Goal: Check status: Check status

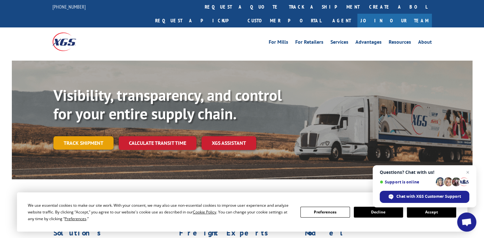
click at [93, 137] on link "Track shipment" at bounding box center [83, 143] width 60 height 13
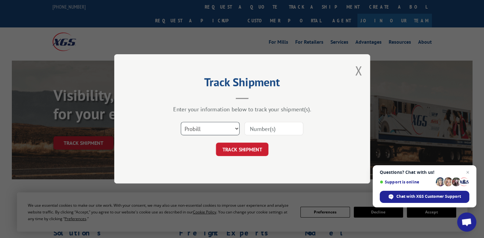
click at [230, 129] on select "Select category... Probill BOL PO" at bounding box center [210, 128] width 59 height 13
select select "po"
click at [181, 122] on select "Select category... Probill BOL PO" at bounding box center [210, 128] width 59 height 13
click at [266, 137] on div "Select category... Probill BOL PO" at bounding box center [242, 129] width 192 height 21
click at [281, 130] on input at bounding box center [273, 128] width 59 height 13
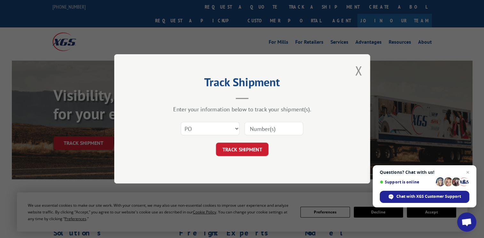
paste input "SO1580951"
type input "SO1580951"
click at [255, 146] on button "TRACK SHIPMENT" at bounding box center [242, 149] width 52 height 13
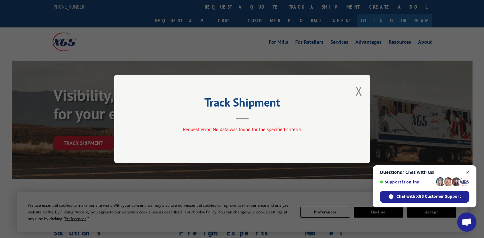
click at [465, 173] on span "Close chat" at bounding box center [468, 173] width 8 height 8
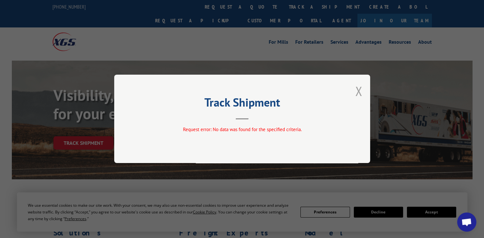
click at [359, 91] on button "Close modal" at bounding box center [358, 91] width 7 height 17
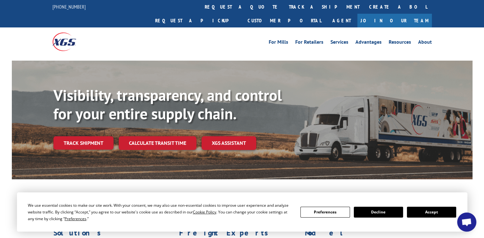
drag, startPoint x: 100, startPoint y: 130, endPoint x: 103, endPoint y: 131, distance: 3.6
click at [100, 137] on link "Track shipment" at bounding box center [83, 143] width 60 height 13
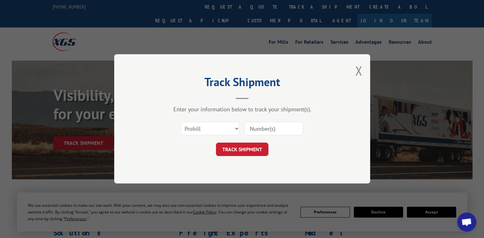
click at [239, 133] on div "Select category... Probill BOL PO" at bounding box center [242, 129] width 192 height 21
click at [232, 131] on select "Select category... Probill BOL PO" at bounding box center [210, 128] width 59 height 13
select select "po"
click at [181, 122] on select "Select category... Probill BOL PO" at bounding box center [210, 128] width 59 height 13
click at [232, 127] on select "Select category... Probill BOL PO" at bounding box center [210, 128] width 59 height 13
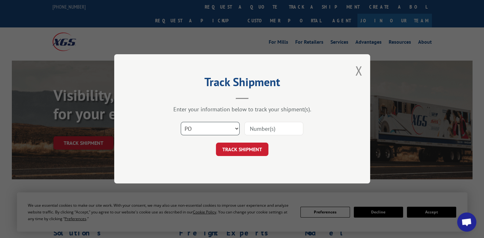
click at [181, 122] on select "Select category... Probill BOL PO" at bounding box center [210, 128] width 59 height 13
click at [281, 130] on input at bounding box center [273, 128] width 59 height 13
paste input "po3"
type input "po3"
click at [250, 146] on button "TRACK SHIPMENT" at bounding box center [242, 149] width 52 height 13
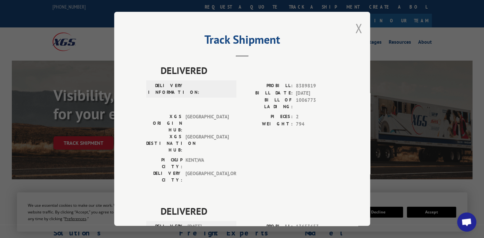
click at [357, 27] on button "Close modal" at bounding box center [358, 28] width 7 height 17
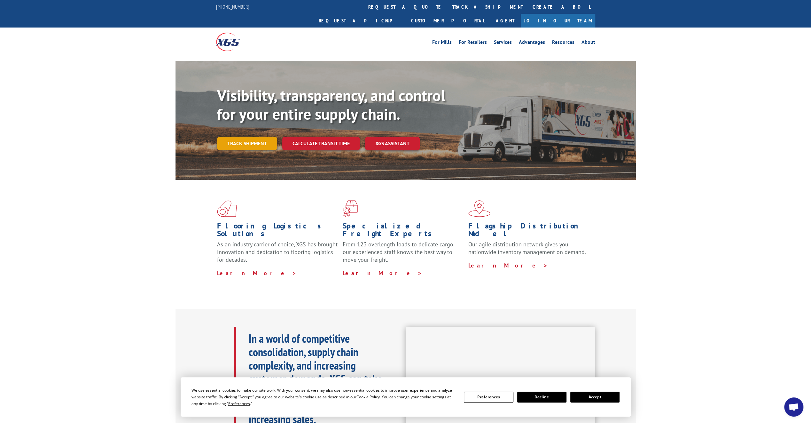
click at [242, 137] on link "Track shipment" at bounding box center [247, 143] width 60 height 13
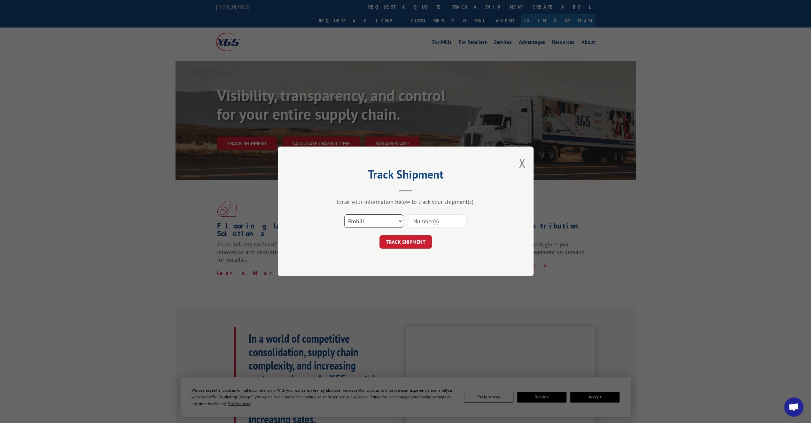
click at [394, 220] on select "Select category... Probill BOL PO" at bounding box center [373, 221] width 59 height 13
click at [344, 215] on select "Select category... Probill BOL PO" at bounding box center [373, 221] width 59 height 13
click at [437, 221] on input at bounding box center [437, 221] width 59 height 13
paste input "SO1580951"
type input "SO1580951"
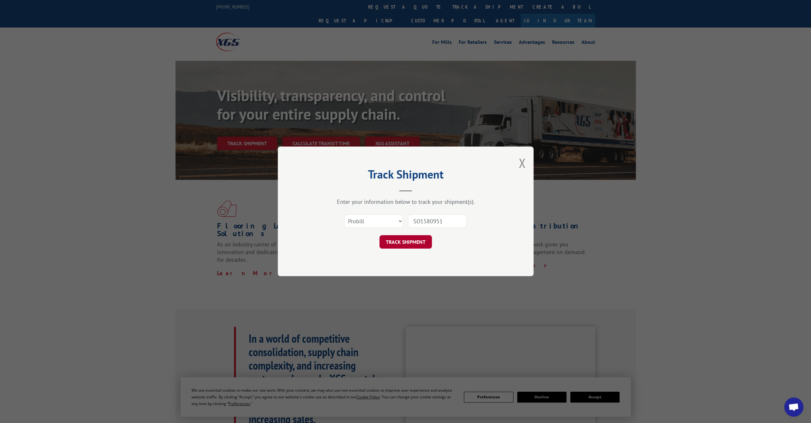
click at [413, 238] on button "TRACK SHIPMENT" at bounding box center [405, 241] width 52 height 13
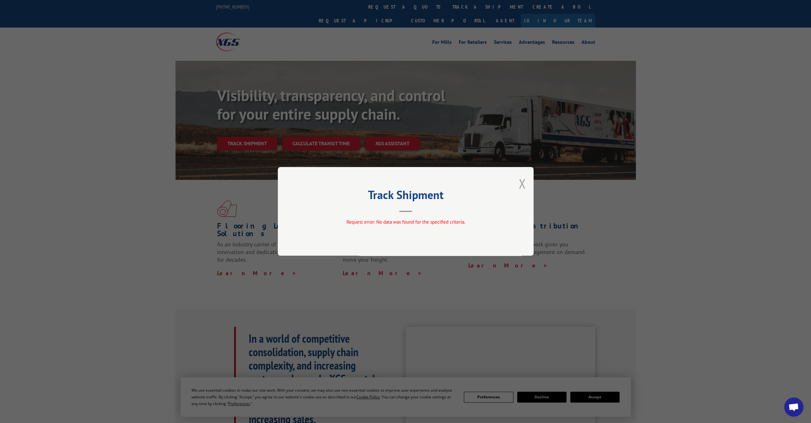
click at [483, 182] on button "Close modal" at bounding box center [522, 183] width 7 height 17
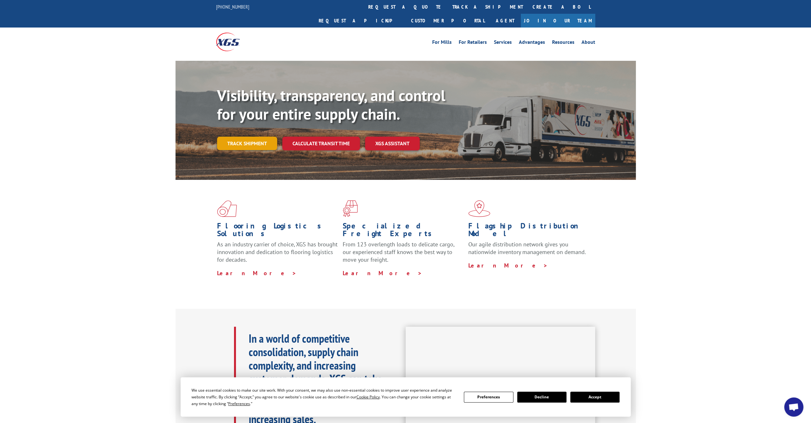
click at [267, 137] on link "Track shipment" at bounding box center [247, 143] width 60 height 13
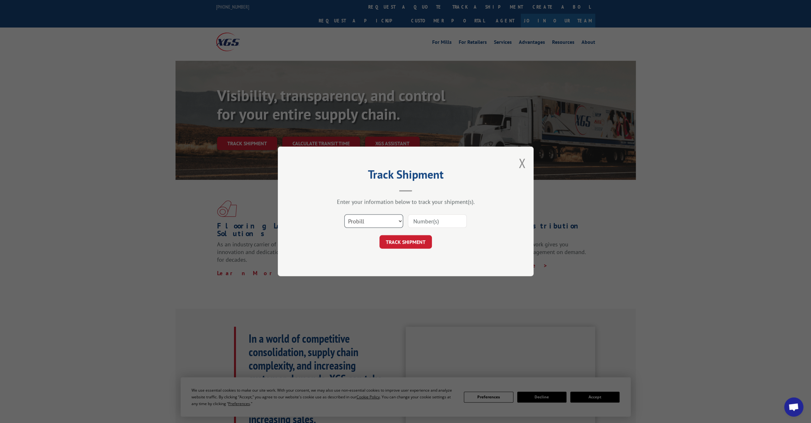
click at [365, 222] on select "Select category... Probill BOL PO" at bounding box center [373, 221] width 59 height 13
select select "bol"
click at [344, 215] on select "Select category... Probill BOL PO" at bounding box center [373, 221] width 59 height 13
click at [435, 222] on input at bounding box center [437, 221] width 59 height 13
paste input "SO1580951"
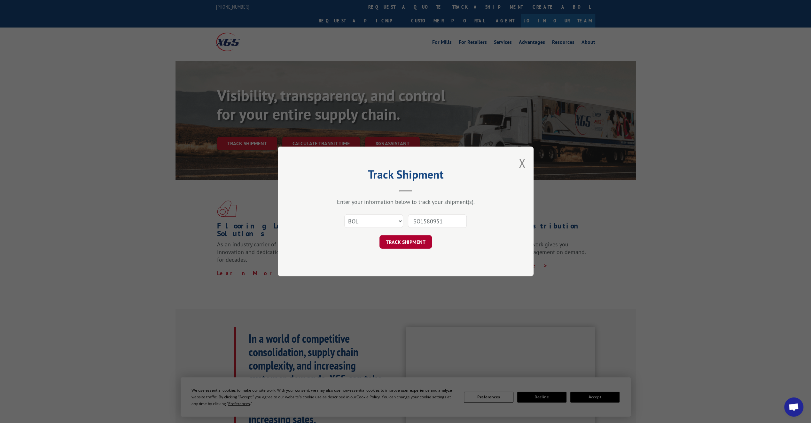
type input "SO1580951"
click at [411, 238] on button "TRACK SHIPMENT" at bounding box center [405, 241] width 52 height 13
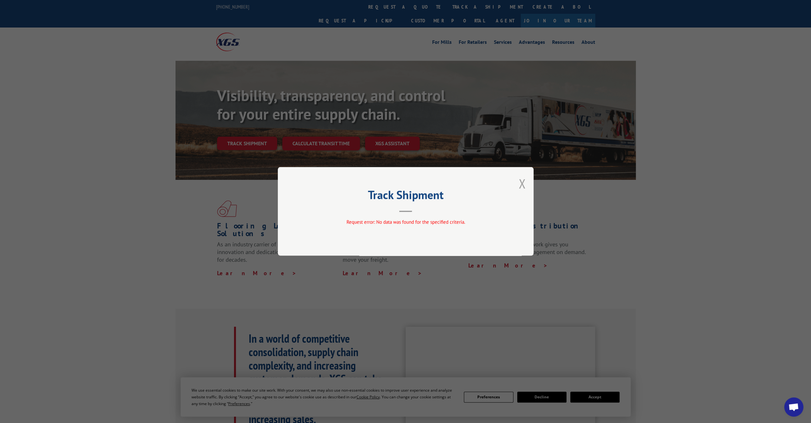
click at [483, 184] on button "Close modal" at bounding box center [522, 183] width 7 height 17
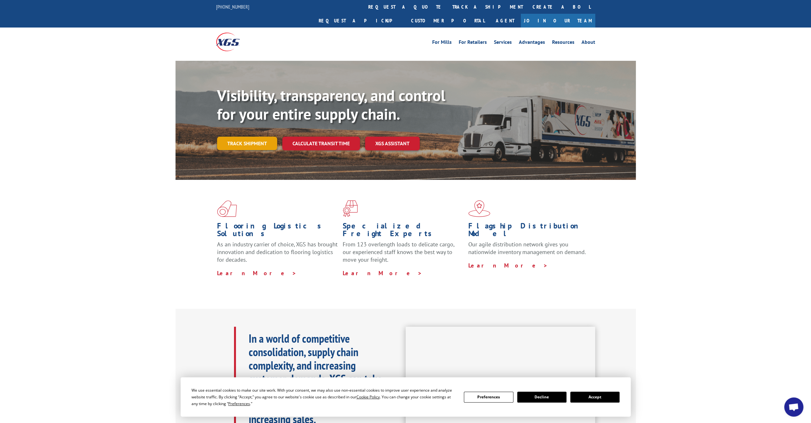
click at [265, 137] on link "Track shipment" at bounding box center [247, 143] width 60 height 13
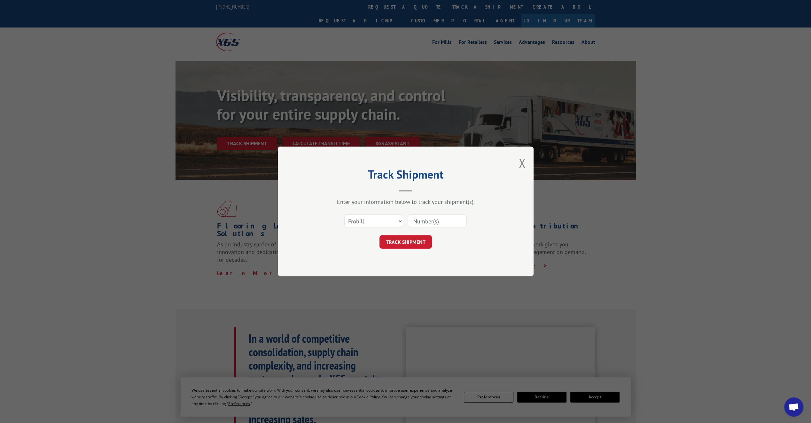
click at [440, 222] on input at bounding box center [437, 221] width 59 height 13
paste input "SO1580951"
type input "SO1580951"
click at [427, 238] on button "TRACK SHIPMENT" at bounding box center [405, 241] width 52 height 13
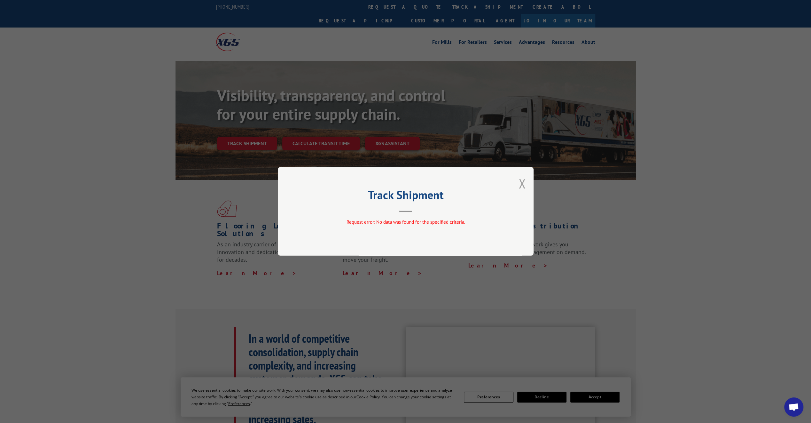
click at [483, 186] on button "Close modal" at bounding box center [522, 183] width 7 height 17
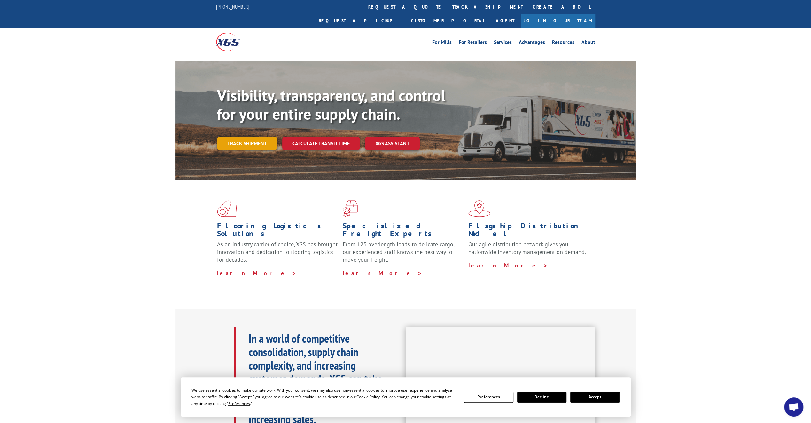
click at [258, 137] on link "Track shipment" at bounding box center [247, 143] width 60 height 13
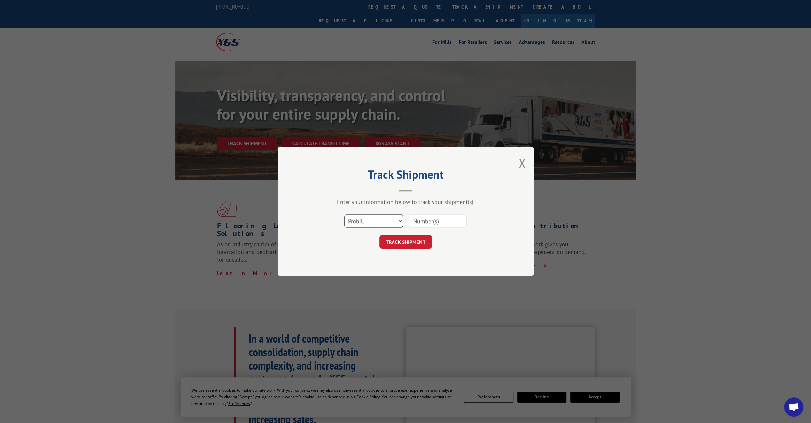
click at [395, 224] on select "Select category... Probill BOL PO" at bounding box center [373, 221] width 59 height 13
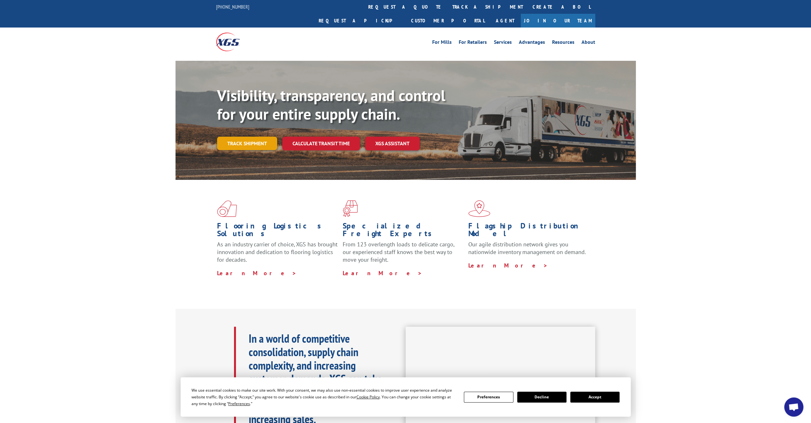
click at [256, 137] on link "Track shipment" at bounding box center [247, 143] width 60 height 13
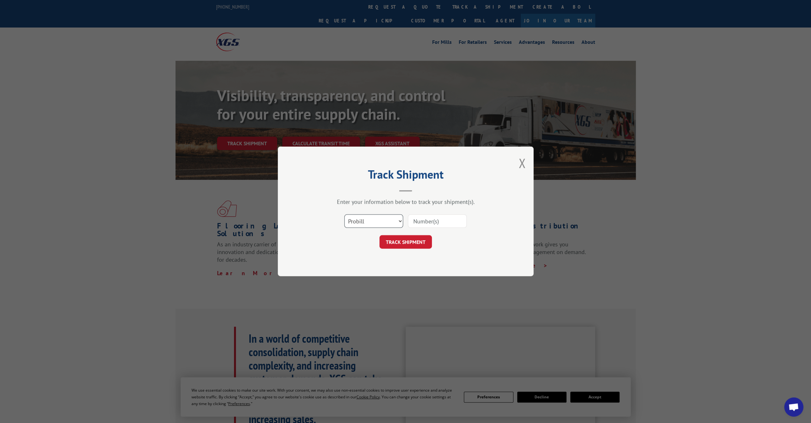
click at [394, 223] on select "Select category... Probill BOL PO" at bounding box center [373, 221] width 59 height 13
select select "po"
click at [344, 215] on select "Select category... Probill BOL PO" at bounding box center [373, 221] width 59 height 13
click at [435, 221] on input at bounding box center [437, 221] width 59 height 13
type input "po3"
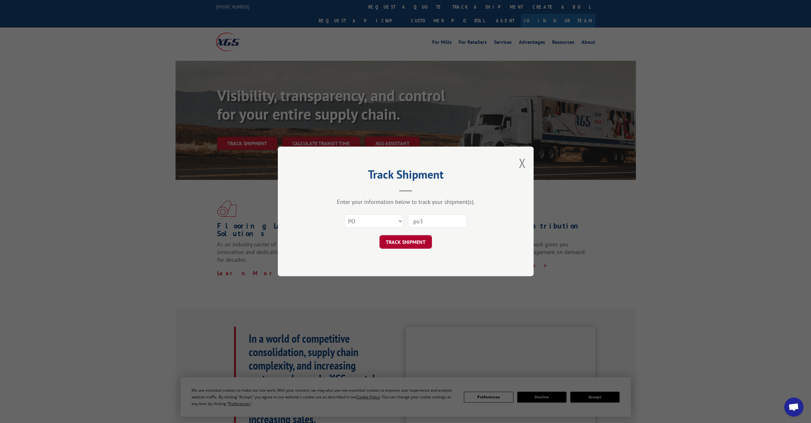
click at [422, 243] on button "TRACK SHIPMENT" at bounding box center [405, 241] width 52 height 13
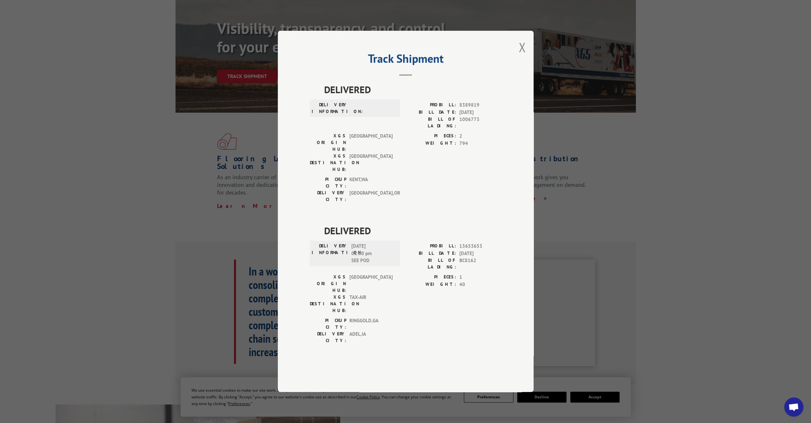
scroll to position [64, 0]
click at [525, 56] on button "Close modal" at bounding box center [522, 47] width 7 height 17
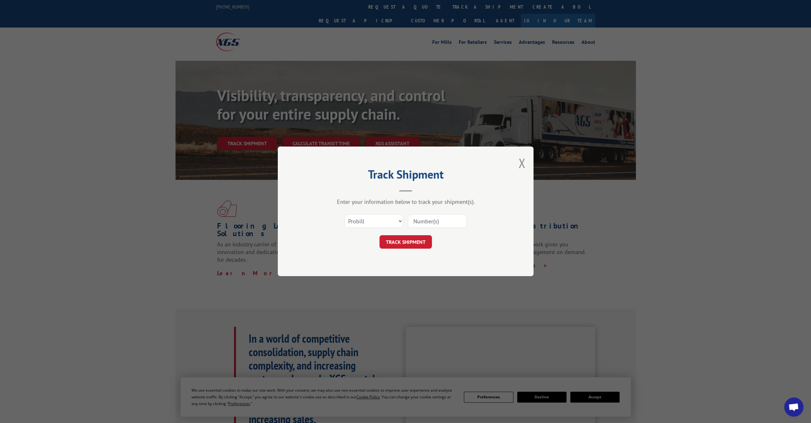
click at [519, 164] on button "Close modal" at bounding box center [522, 162] width 7 height 17
